Goal: Information Seeking & Learning: Learn about a topic

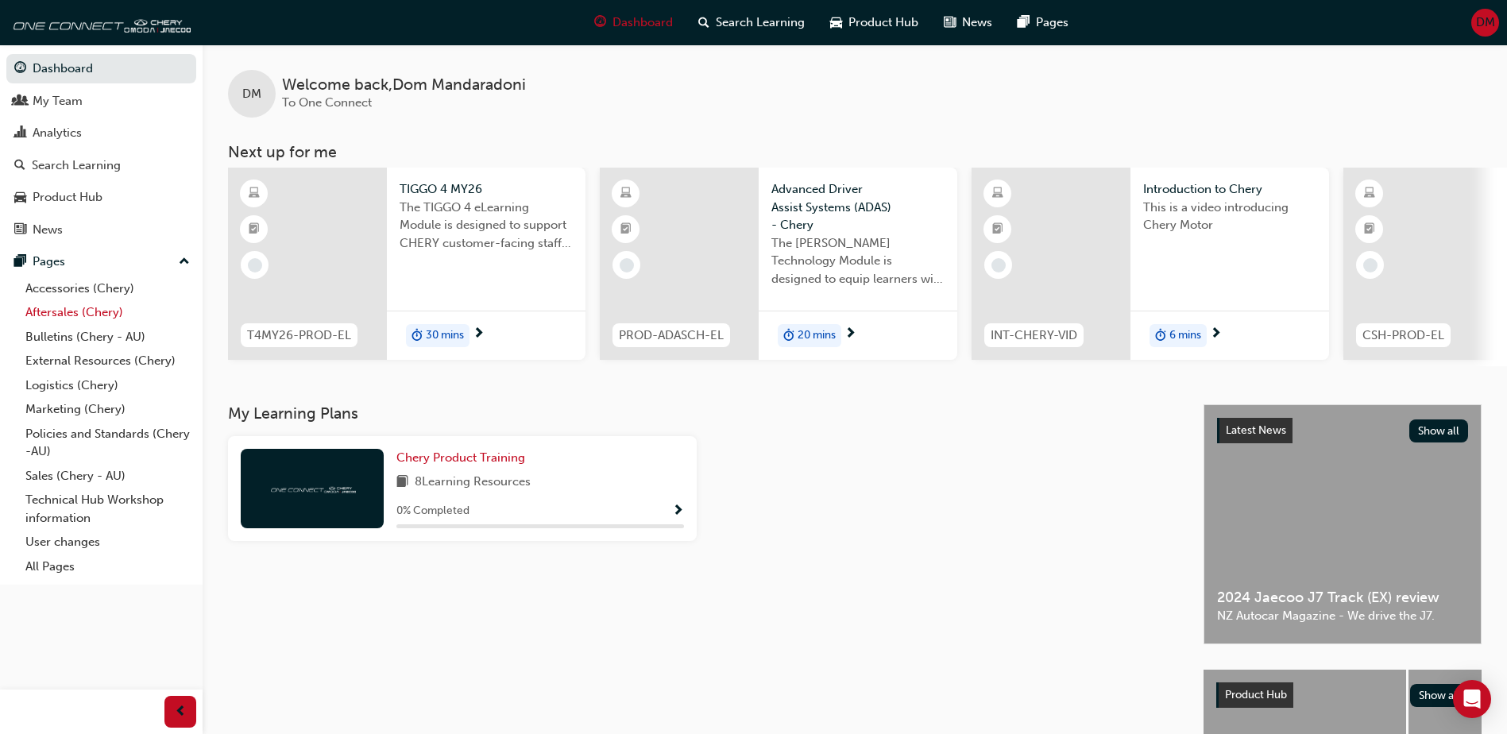
click at [48, 313] on link "Aftersales (Chery)" at bounding box center [107, 312] width 177 height 25
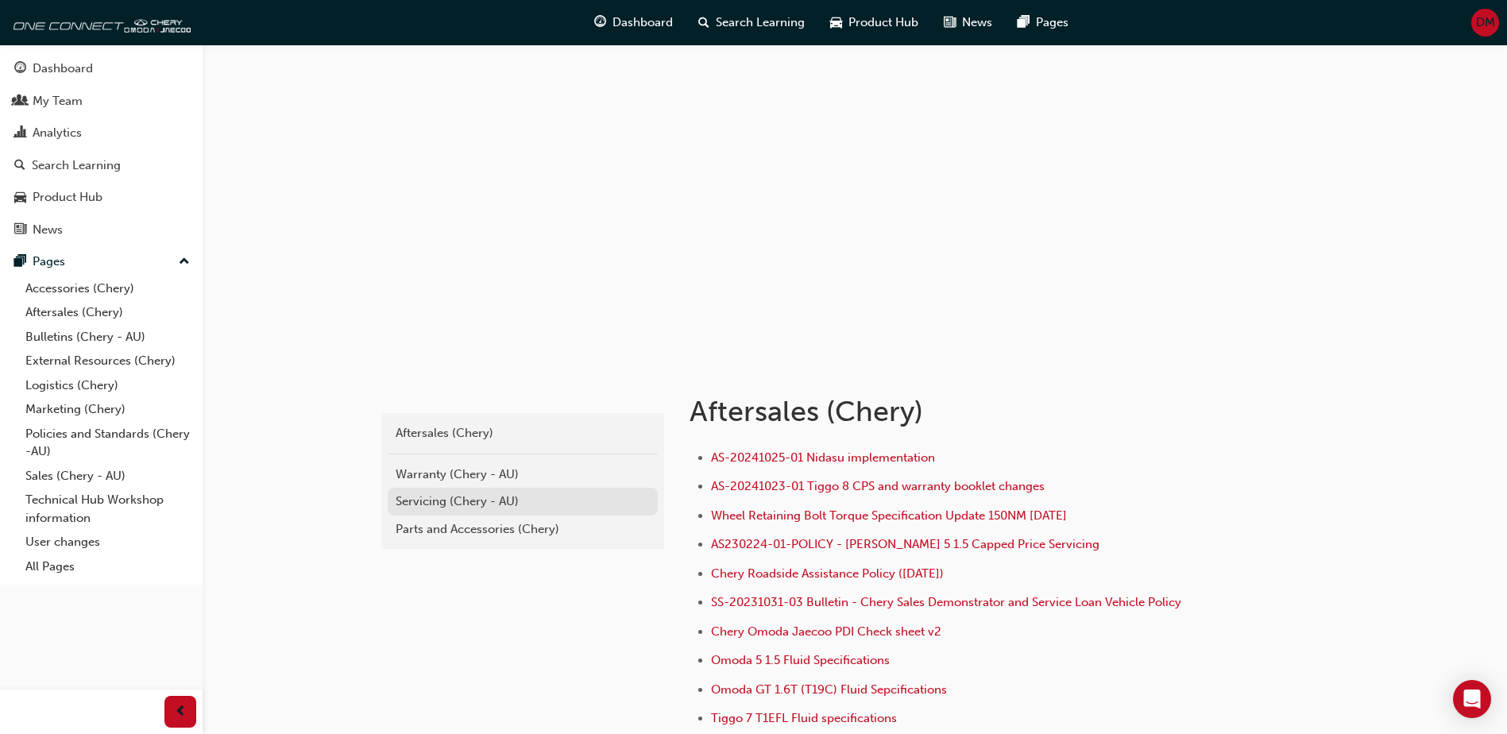
click at [451, 498] on div "Servicing (Chery - AU)" at bounding box center [523, 502] width 254 height 18
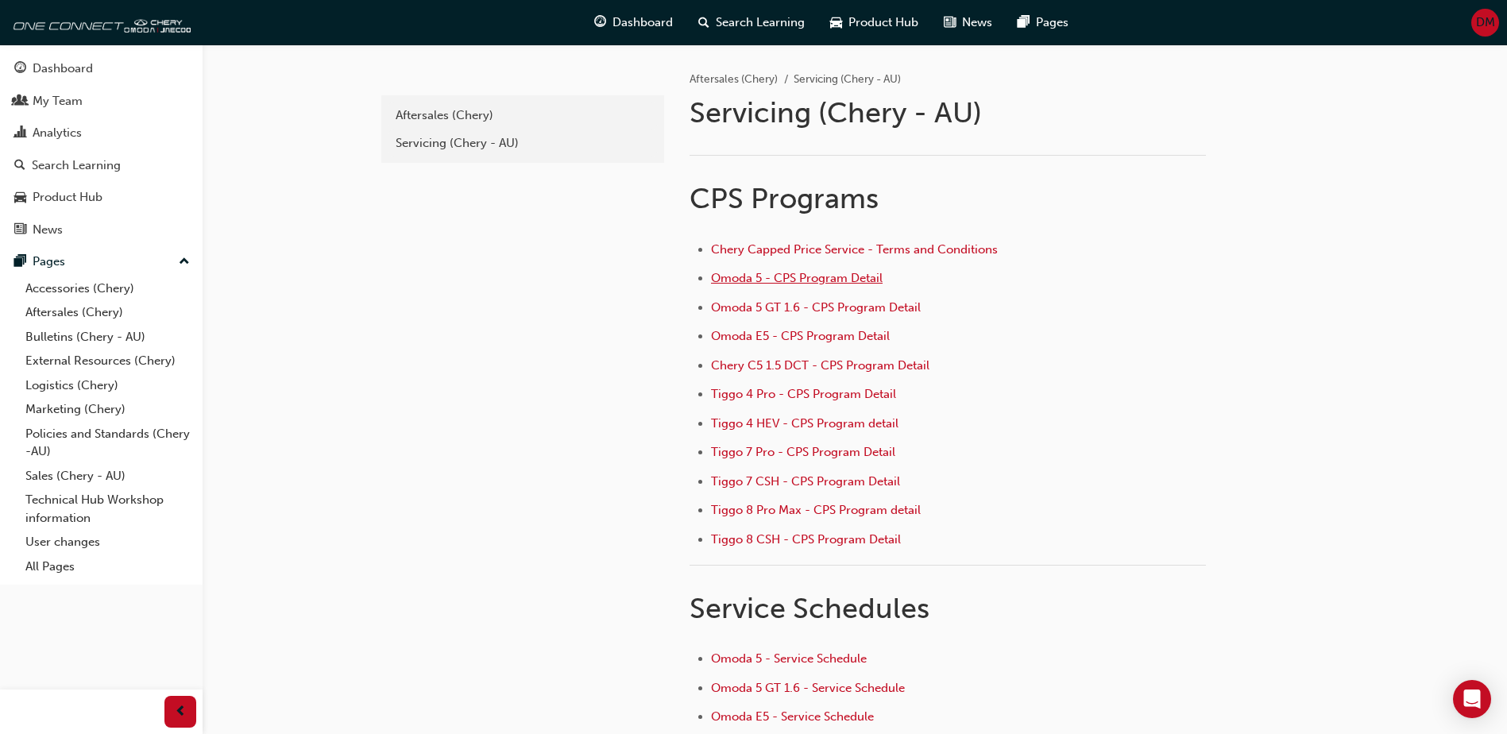
click at [737, 277] on span "Omoda 5 - CPS Program Detail" at bounding box center [797, 278] width 172 height 14
